Goal: Information Seeking & Learning: Find specific fact

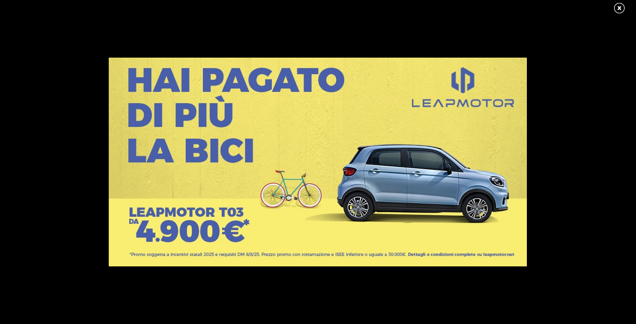
click at [621, 7] on link at bounding box center [623, 8] width 21 height 13
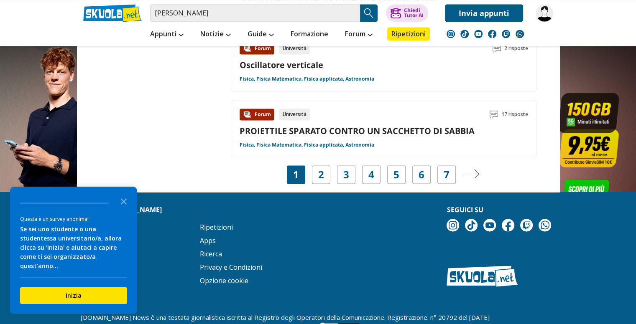
scroll to position [1379, 0]
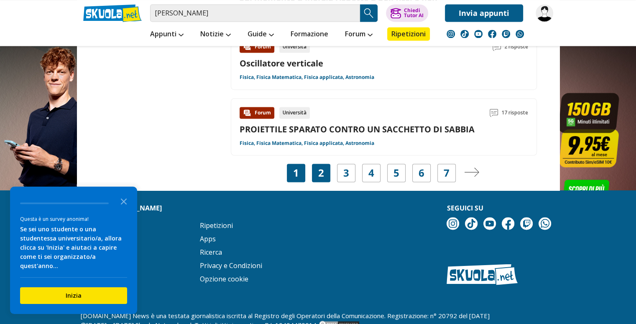
click at [313, 164] on div "2" at bounding box center [321, 173] width 18 height 18
click at [316, 164] on div "2" at bounding box center [321, 173] width 18 height 18
click at [318, 167] on link "2" at bounding box center [321, 173] width 6 height 12
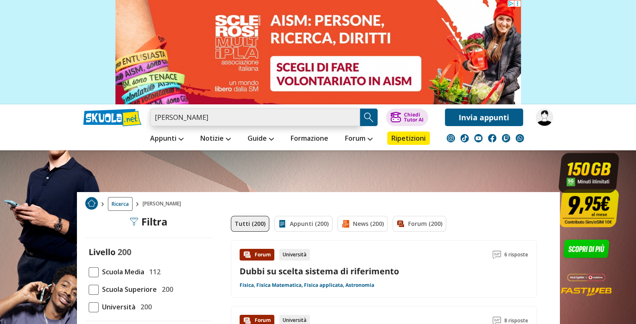
click at [237, 117] on input "[PERSON_NAME]" at bounding box center [255, 118] width 210 height 18
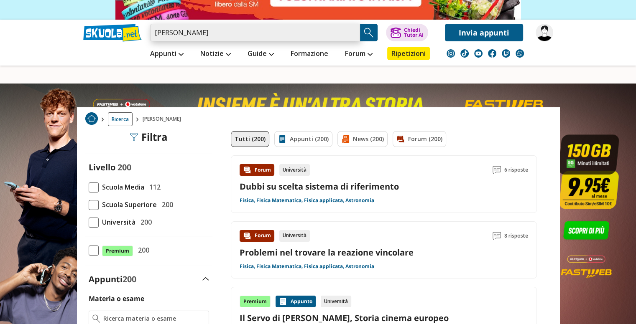
scroll to position [125, 0]
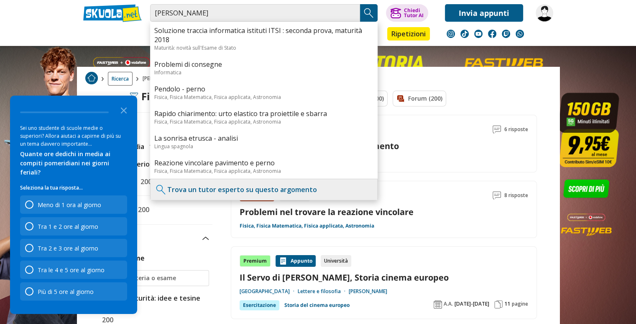
click at [97, 186] on p "Seleziona la tua risposta..." at bounding box center [73, 188] width 107 height 8
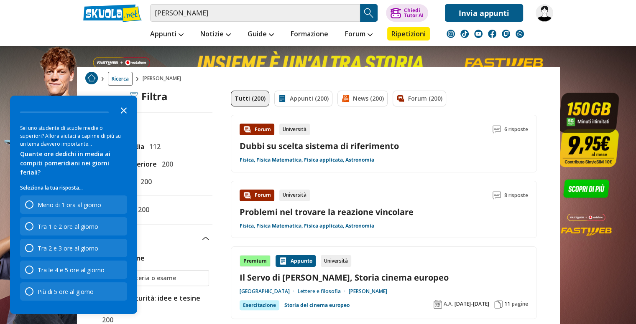
click at [126, 114] on polygon "Close the survey" at bounding box center [124, 110] width 6 height 6
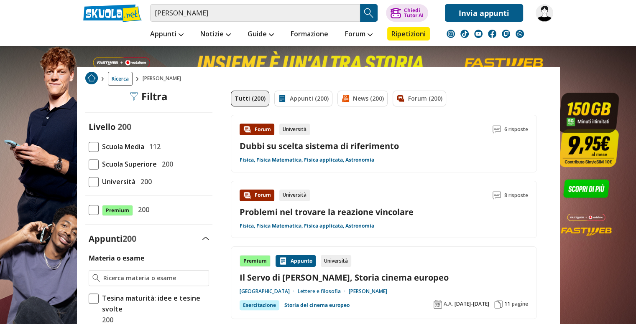
click at [87, 178] on div "Livello 200 Scuola Media 112 Scuola Superiore 200 Università 200" at bounding box center [148, 154] width 127 height 66
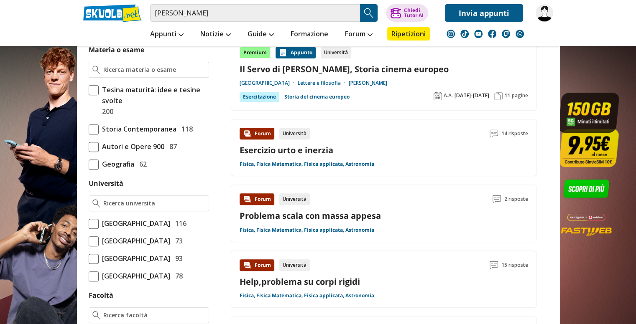
scroll to position [334, 0]
click at [102, 226] on span "[GEOGRAPHIC_DATA]" at bounding box center [134, 223] width 71 height 11
click at [89, 223] on input "Università degli Studi di Roma La Sapienza 116" at bounding box center [89, 223] width 0 height 0
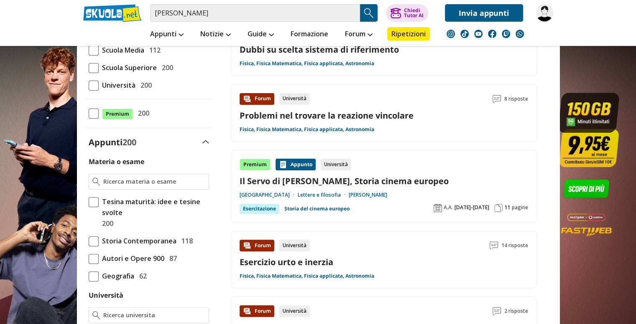
scroll to position [209, 0]
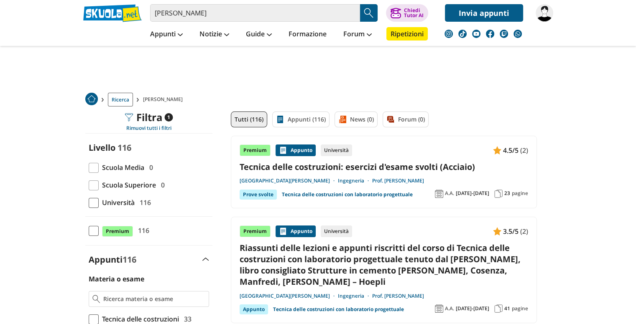
click at [394, 181] on link "[PERSON_NAME]" at bounding box center [398, 181] width 52 height 7
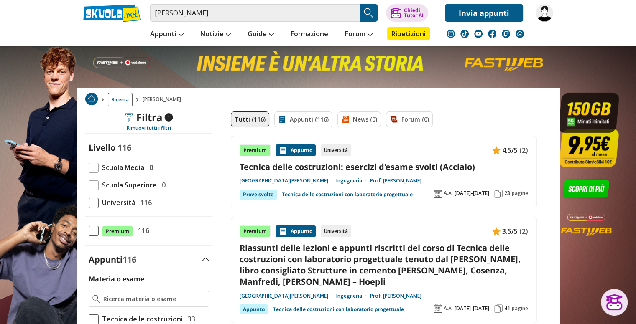
click at [537, 20] on div "Chiedi Tutor AI Invia appunti" at bounding box center [469, 13] width 167 height 18
click at [540, 18] on img at bounding box center [544, 13] width 18 height 18
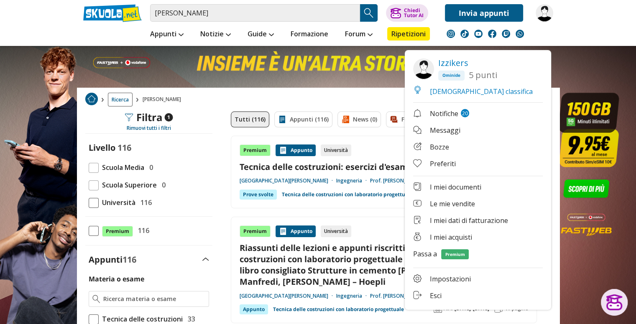
click at [473, 189] on link "I miei documenti" at bounding box center [478, 188] width 130 height 10
